Goal: Entertainment & Leisure: Consume media (video, audio)

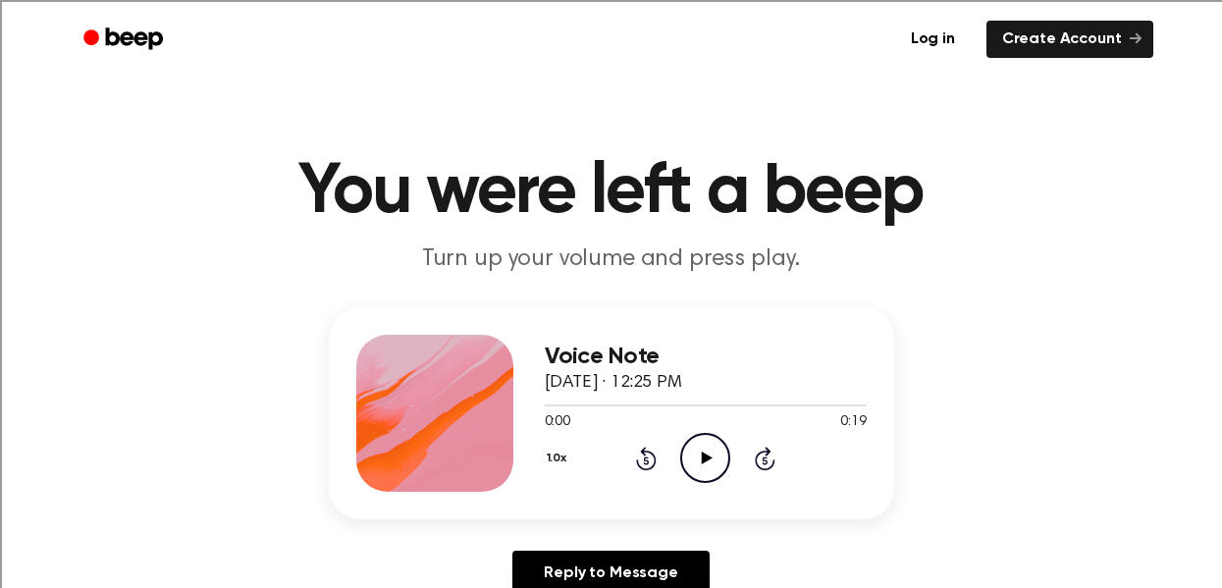
click at [705, 453] on icon at bounding box center [707, 457] width 11 height 13
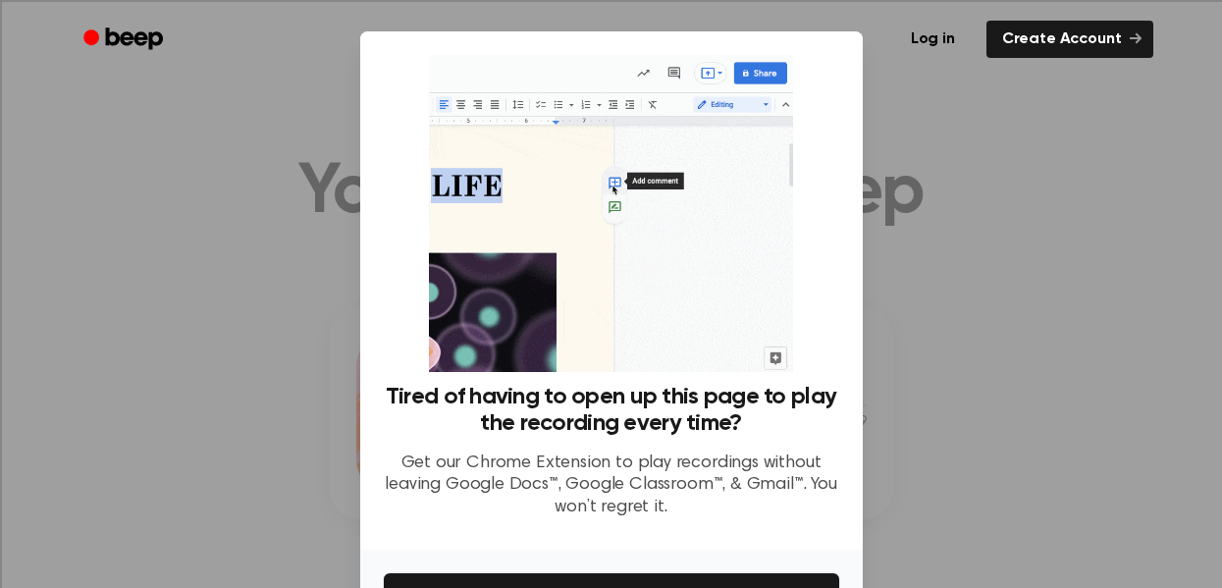
click at [157, 283] on div at bounding box center [611, 294] width 1222 height 588
click at [94, 401] on div at bounding box center [611, 294] width 1222 height 588
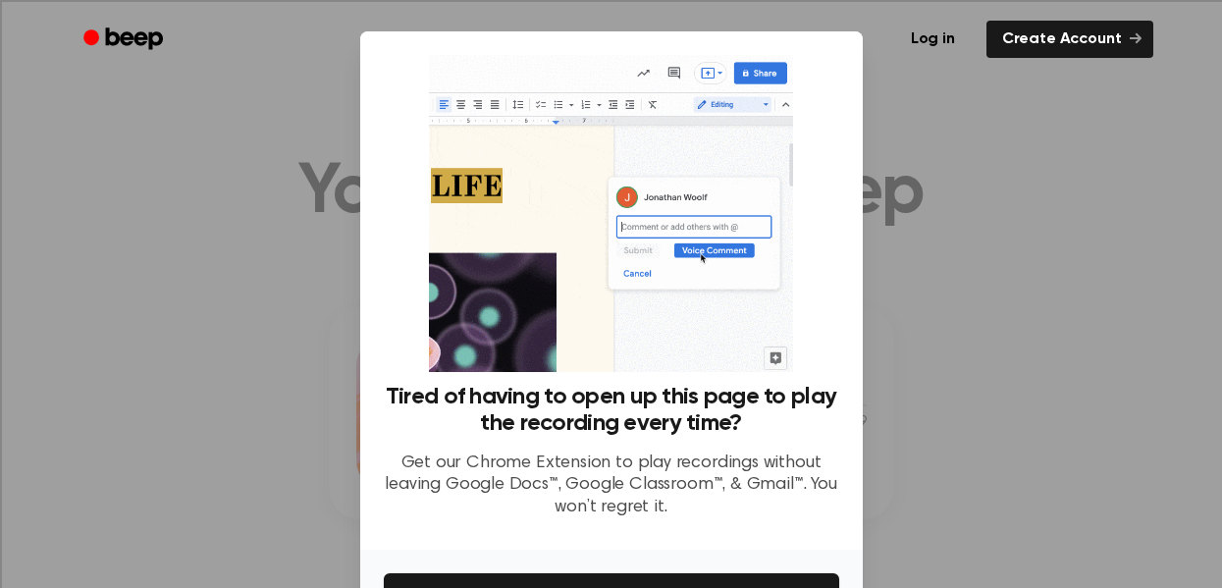
click at [94, 401] on div at bounding box center [611, 294] width 1222 height 588
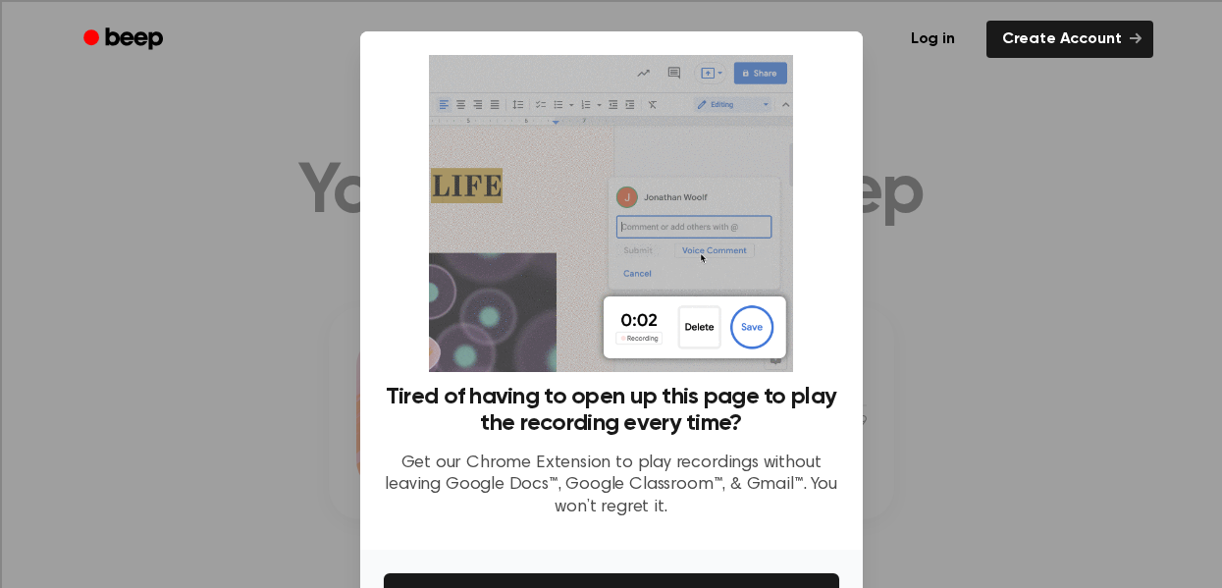
click at [94, 401] on div at bounding box center [611, 294] width 1222 height 588
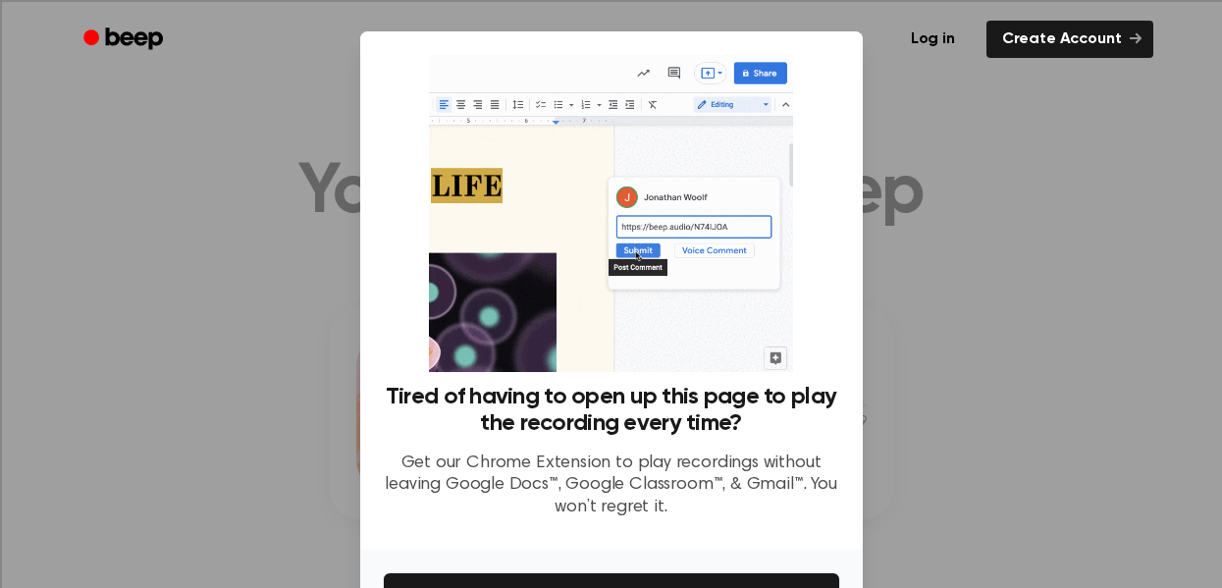
click at [94, 401] on div at bounding box center [611, 294] width 1222 height 588
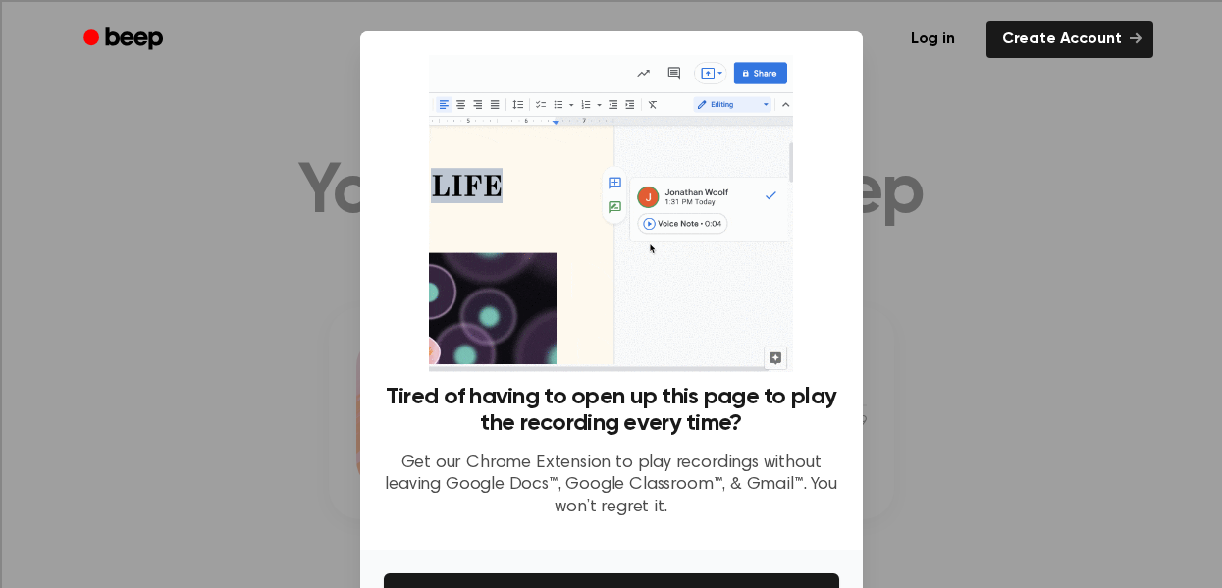
click at [94, 401] on div at bounding box center [611, 294] width 1222 height 588
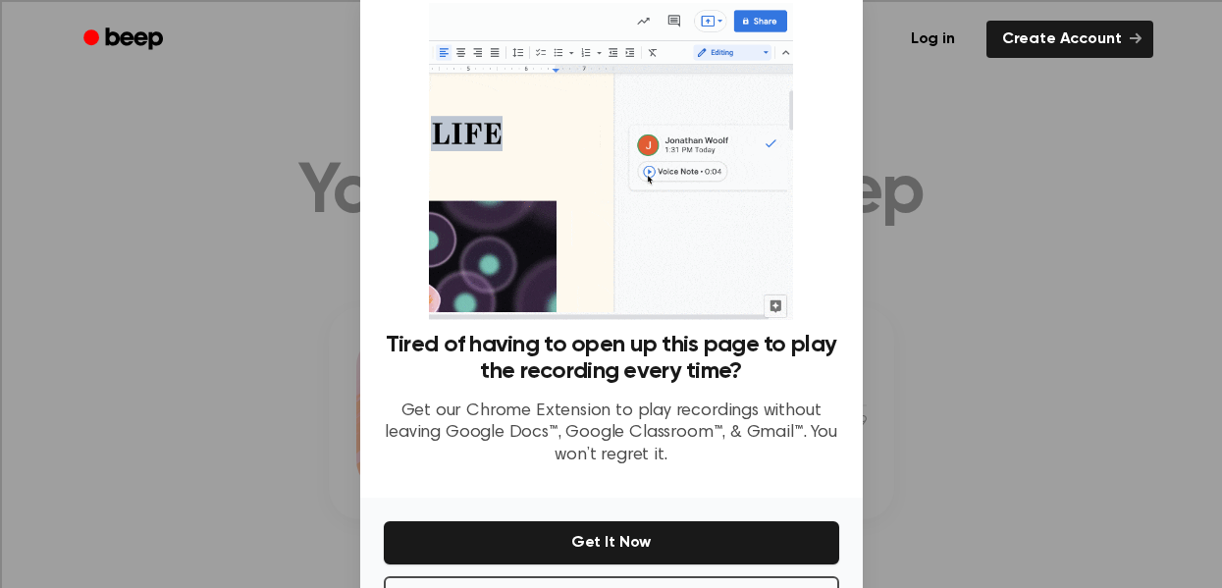
scroll to position [127, 0]
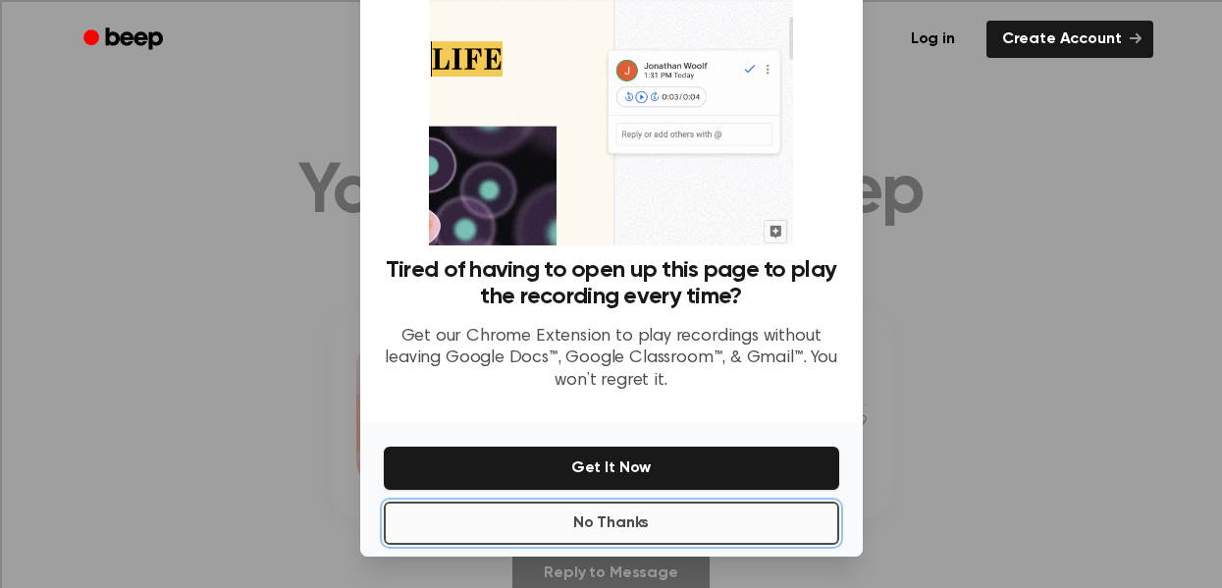
click at [643, 535] on button "No Thanks" at bounding box center [611, 522] width 455 height 43
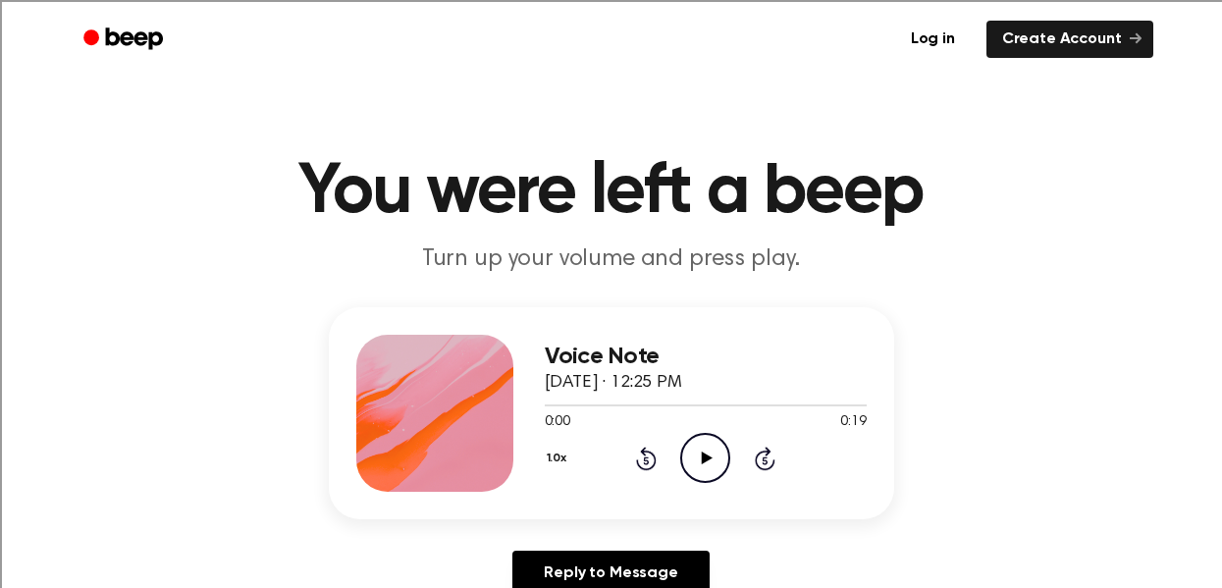
click at [700, 451] on icon "Play Audio" at bounding box center [705, 458] width 50 height 50
click at [697, 460] on icon "Play Audio" at bounding box center [705, 458] width 50 height 50
drag, startPoint x: 631, startPoint y: 399, endPoint x: 625, endPoint y: 445, distance: 46.5
click at [625, 445] on div "Voice Note October 6, 2025 · 12:26 PM 0:14 0:42 Your browser does not support t…" at bounding box center [706, 413] width 322 height 157
click at [708, 454] on icon at bounding box center [705, 457] width 9 height 13
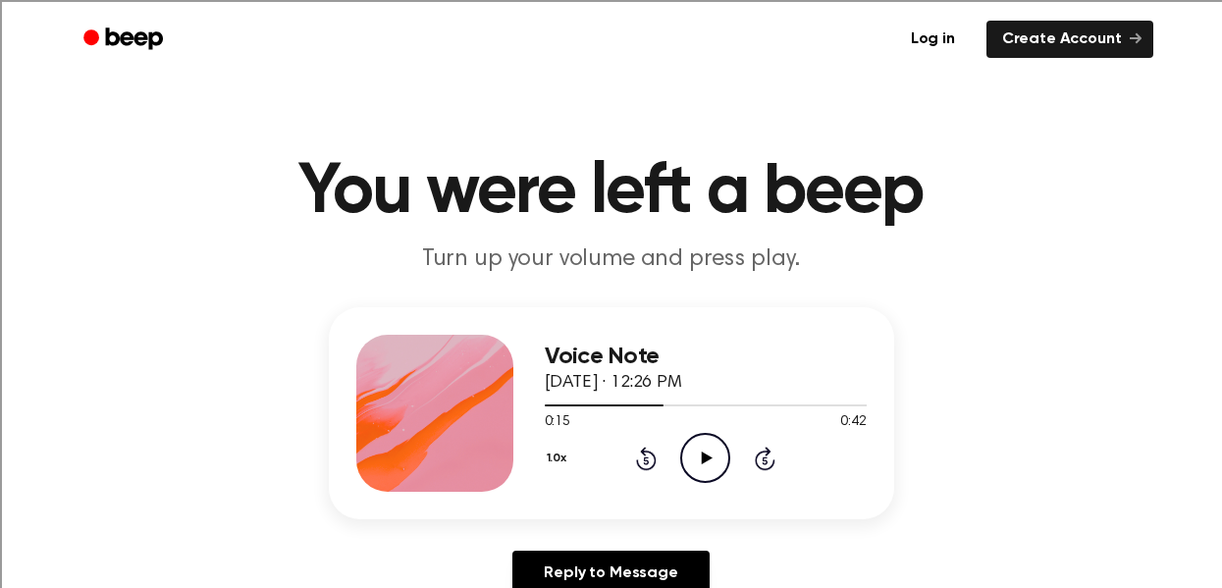
click at [676, 468] on div "1.0x Rewind 5 seconds Play Audio Skip 5 seconds" at bounding box center [706, 458] width 322 height 50
click at [655, 459] on icon at bounding box center [646, 458] width 21 height 24
click at [645, 460] on icon at bounding box center [646, 460] width 5 height 8
click at [646, 460] on icon at bounding box center [646, 460] width 5 height 8
click at [644, 462] on icon "Rewind 5 seconds" at bounding box center [646, 458] width 22 height 26
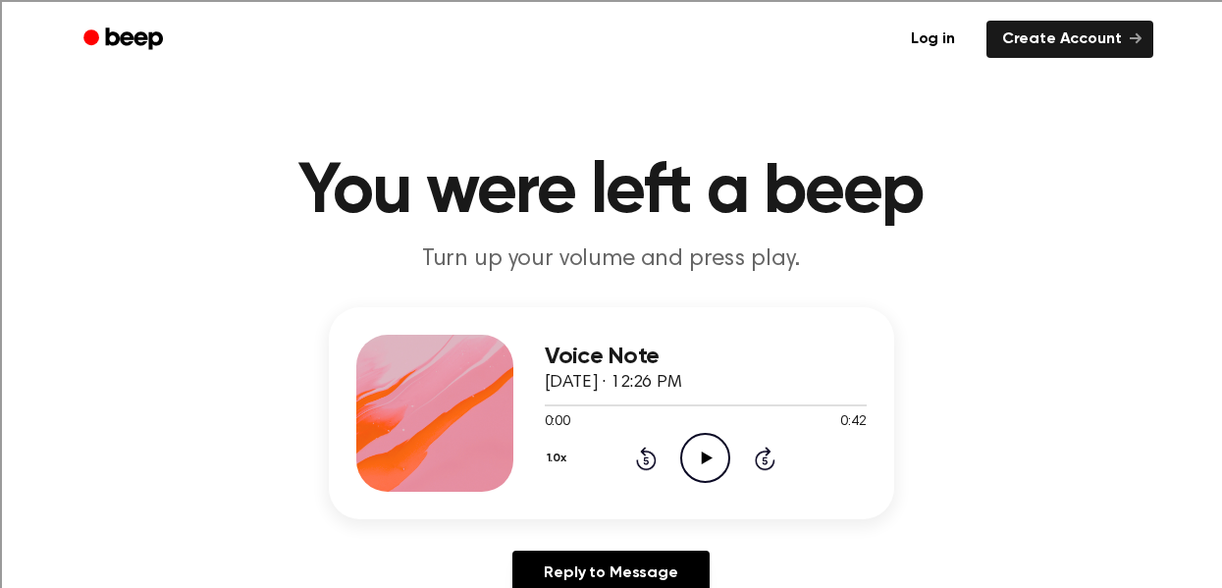
click at [715, 468] on icon "Play Audio" at bounding box center [705, 458] width 50 height 50
click at [742, 483] on div "1.0x Rewind 5 seconds Play Audio Skip 5 seconds" at bounding box center [706, 458] width 322 height 50
click at [709, 479] on icon "Play Audio" at bounding box center [705, 458] width 50 height 50
click at [646, 461] on icon "Rewind 5 seconds" at bounding box center [646, 458] width 22 height 26
click at [643, 488] on div "Voice Note [DATE] · 12:27 PM 0:07 0:20 Your browser does not support the [objec…" at bounding box center [706, 413] width 322 height 157
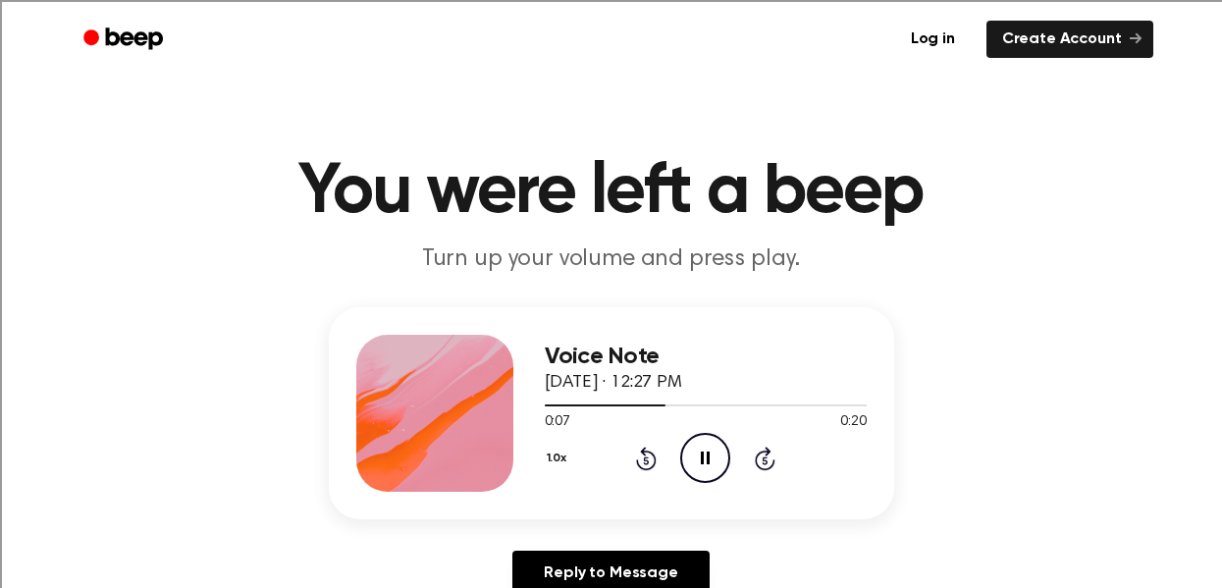
click at [642, 468] on icon at bounding box center [646, 458] width 21 height 24
click at [646, 460] on icon at bounding box center [646, 460] width 5 height 8
click at [655, 454] on icon "Rewind 5 seconds" at bounding box center [646, 458] width 22 height 26
click at [646, 460] on icon at bounding box center [646, 460] width 5 height 8
